Goal: Task Accomplishment & Management: Complete application form

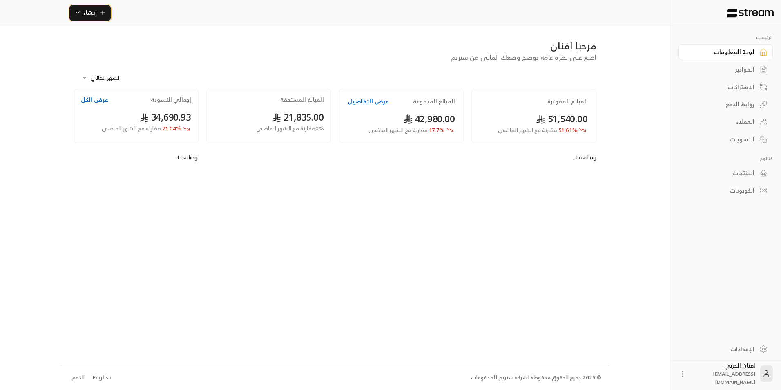
click at [83, 12] on span "إنشاء" at bounding box center [89, 12] width 31 height 10
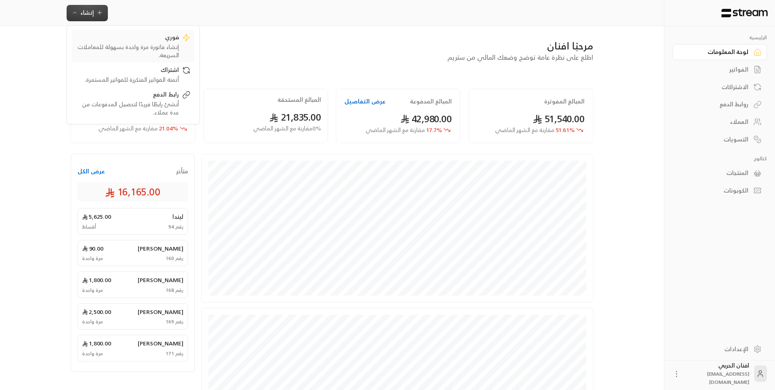
click at [160, 45] on div "إنشاء فاتورة مرة واحدة بسهولة للمعاملات السريعة." at bounding box center [127, 51] width 103 height 16
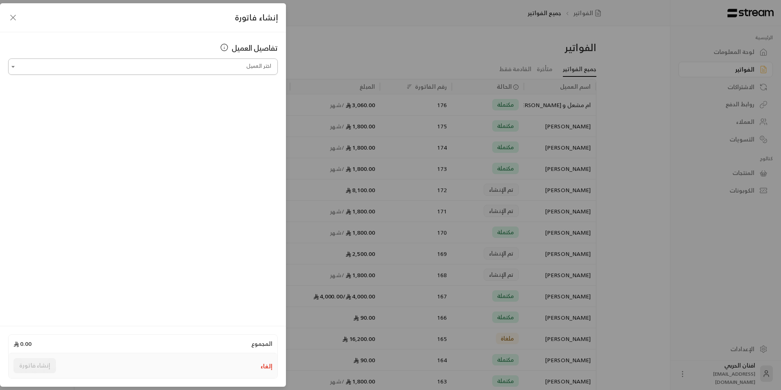
click at [235, 68] on input "اختر العميل" at bounding box center [143, 67] width 270 height 14
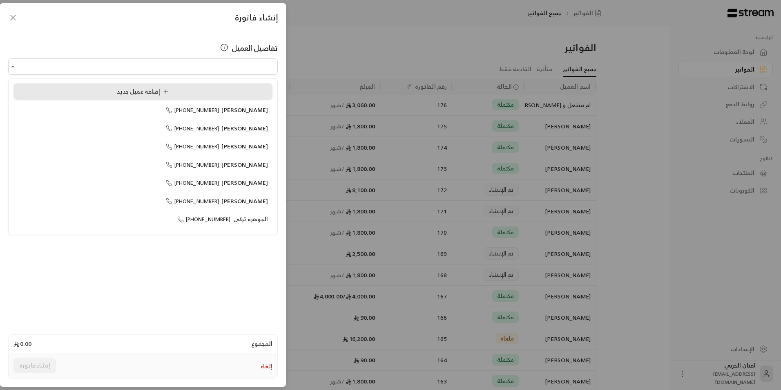
click at [149, 91] on span "إضافة عميل جديد" at bounding box center [144, 91] width 55 height 10
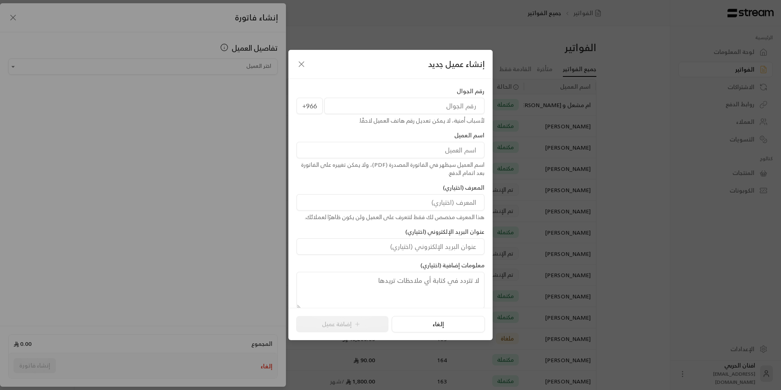
click at [464, 107] on input "tel" at bounding box center [404, 106] width 160 height 16
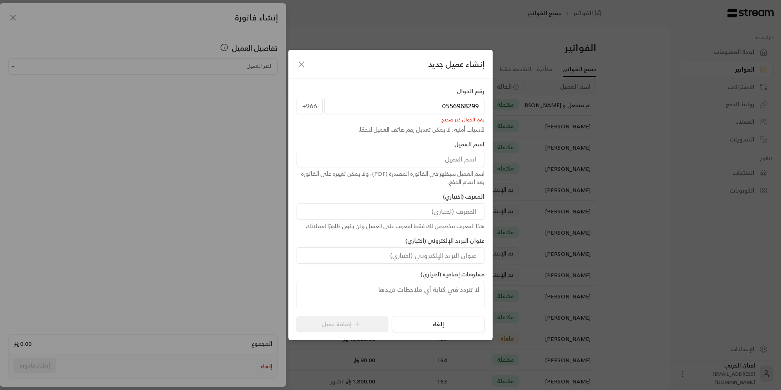
type input "0556968299"
click at [465, 156] on input at bounding box center [391, 159] width 188 height 16
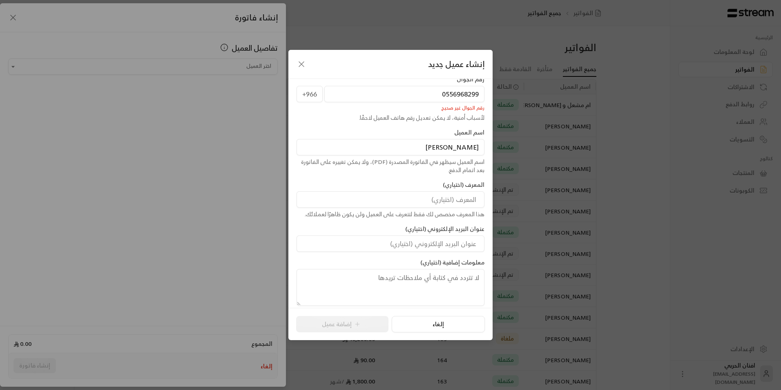
scroll to position [18, 0]
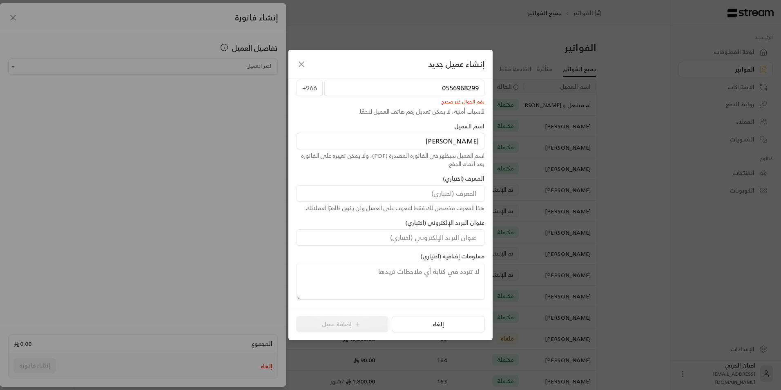
type input "[PERSON_NAME]"
drag, startPoint x: 464, startPoint y: 87, endPoint x: 440, endPoint y: 88, distance: 24.1
click at [440, 88] on input "0556968299" at bounding box center [404, 88] width 160 height 16
type input "99"
drag, startPoint x: 467, startPoint y: 95, endPoint x: 482, endPoint y: 90, distance: 15.9
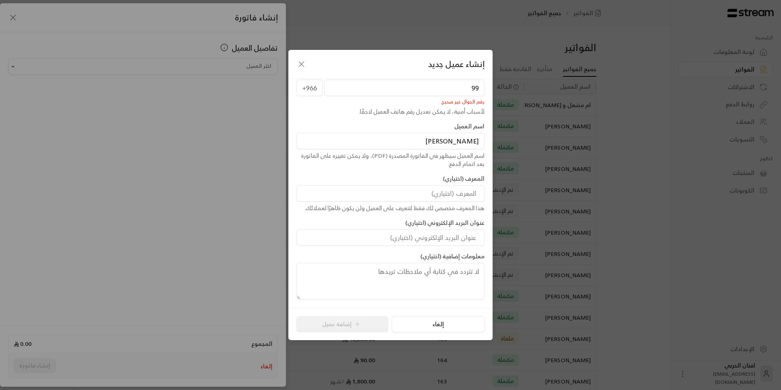
click at [482, 90] on input "99" at bounding box center [404, 88] width 160 height 16
type input "556968299"
click at [337, 326] on button "إضافة عميل" at bounding box center [342, 324] width 92 height 16
type input "**********"
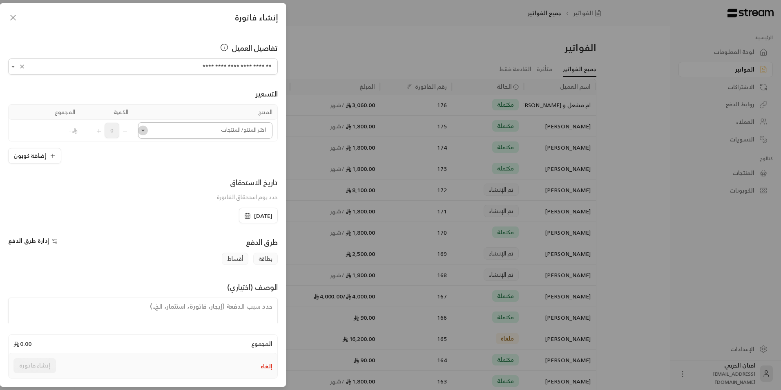
click at [145, 130] on icon "Open" at bounding box center [142, 131] width 3 height 2
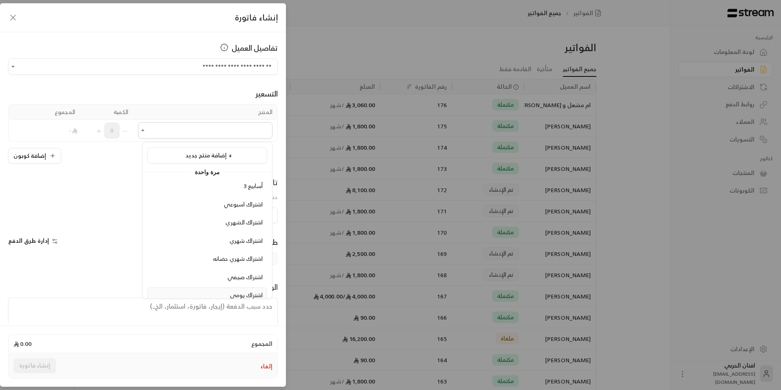
click at [242, 295] on span "اشتراك يومي" at bounding box center [246, 295] width 33 height 10
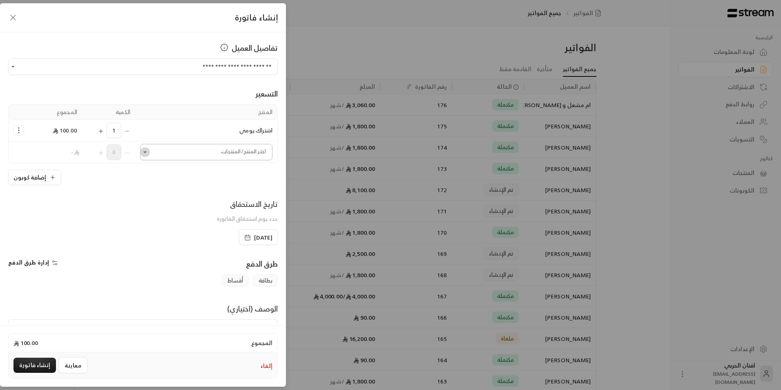
click at [149, 155] on icon "Open" at bounding box center [145, 152] width 8 height 8
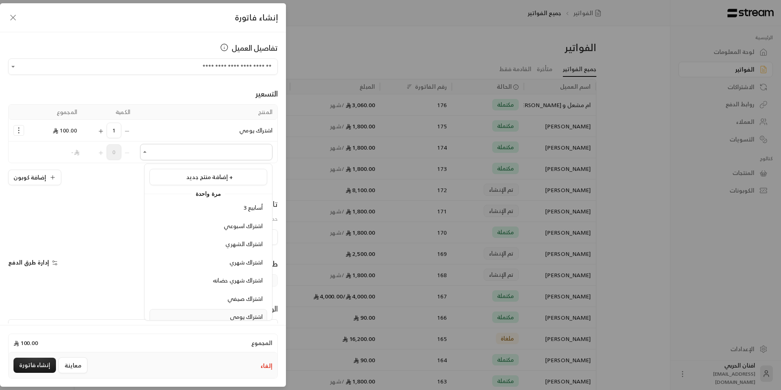
click at [238, 316] on span "اشتراك يومي" at bounding box center [246, 316] width 33 height 10
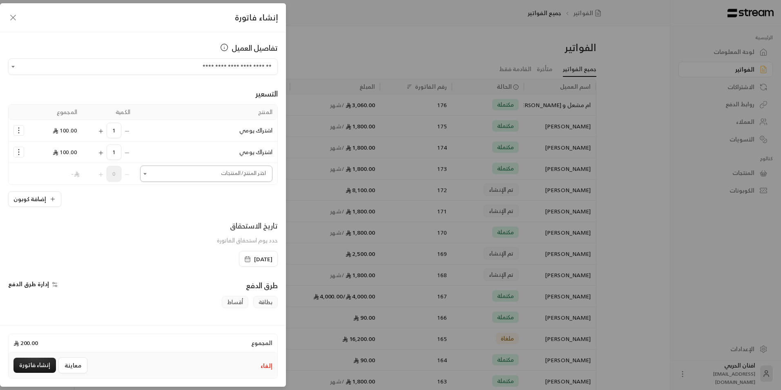
click at [149, 172] on icon "Open" at bounding box center [145, 174] width 8 height 8
click at [231, 306] on span "اشتراك يومي" at bounding box center [246, 305] width 33 height 10
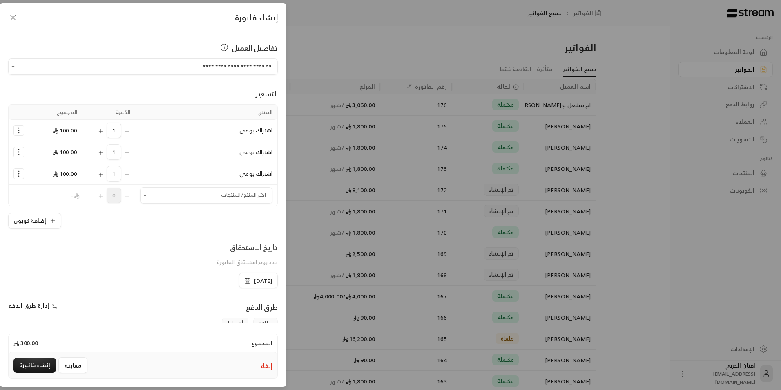
click at [130, 173] on div "1" at bounding box center [108, 174] width 43 height 16
click at [130, 175] on div "1" at bounding box center [108, 174] width 43 height 16
click at [130, 174] on div "1" at bounding box center [108, 174] width 43 height 16
click at [22, 172] on icon "Selected Products" at bounding box center [19, 174] width 8 height 8
click at [40, 206] on link "إزالة المنتج" at bounding box center [44, 208] width 51 height 14
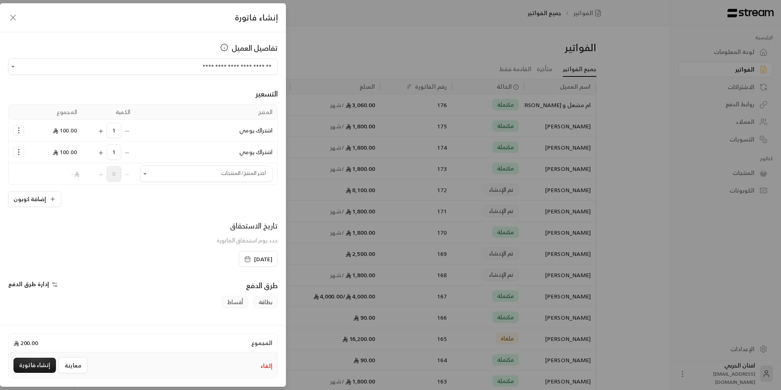
click at [21, 154] on icon "Selected Products" at bounding box center [19, 152] width 8 height 8
click at [50, 185] on span "إزالة المنتج" at bounding box center [54, 186] width 24 height 9
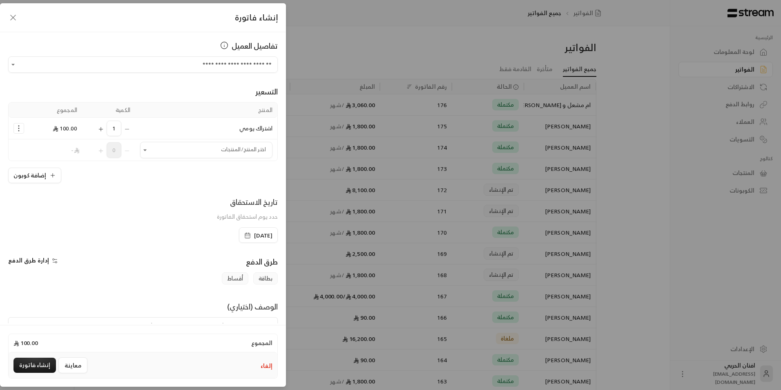
scroll to position [2, 0]
click at [32, 364] on button "إنشاء فاتورة" at bounding box center [34, 365] width 42 height 15
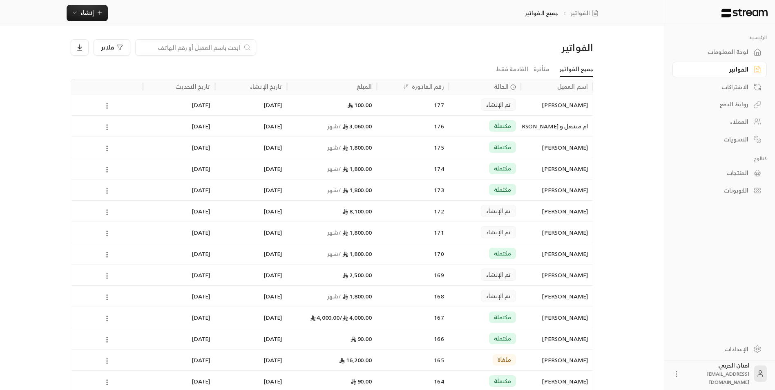
click at [681, 375] on icon at bounding box center [677, 374] width 8 height 8
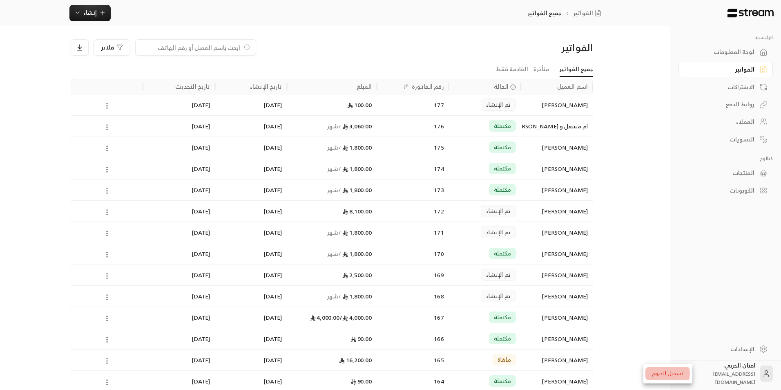
click at [666, 373] on li "تسجيل الخروج" at bounding box center [668, 373] width 45 height 13
